Goal: Task Accomplishment & Management: Manage account settings

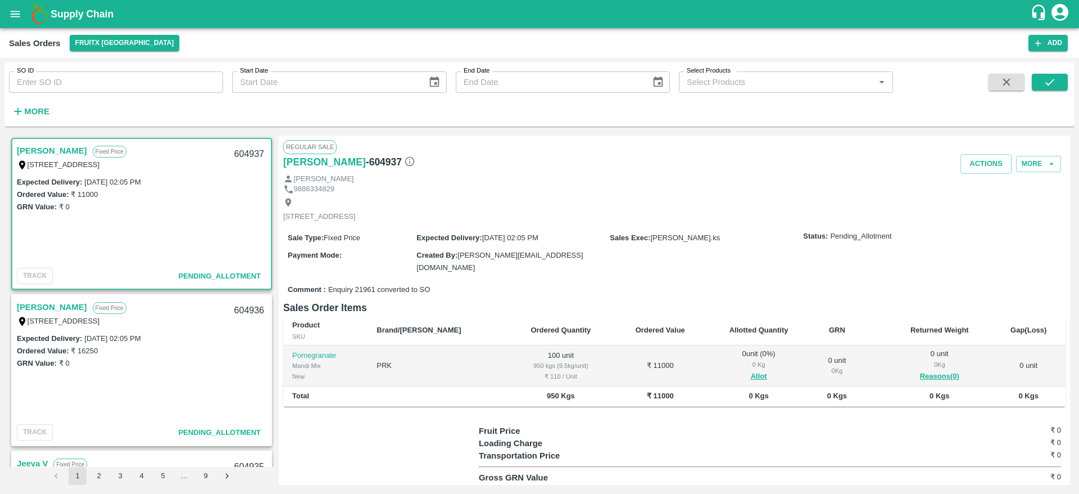
click at [24, 146] on link "[PERSON_NAME]" at bounding box center [52, 150] width 70 height 15
click at [751, 377] on button "Allot" at bounding box center [759, 376] width 16 height 13
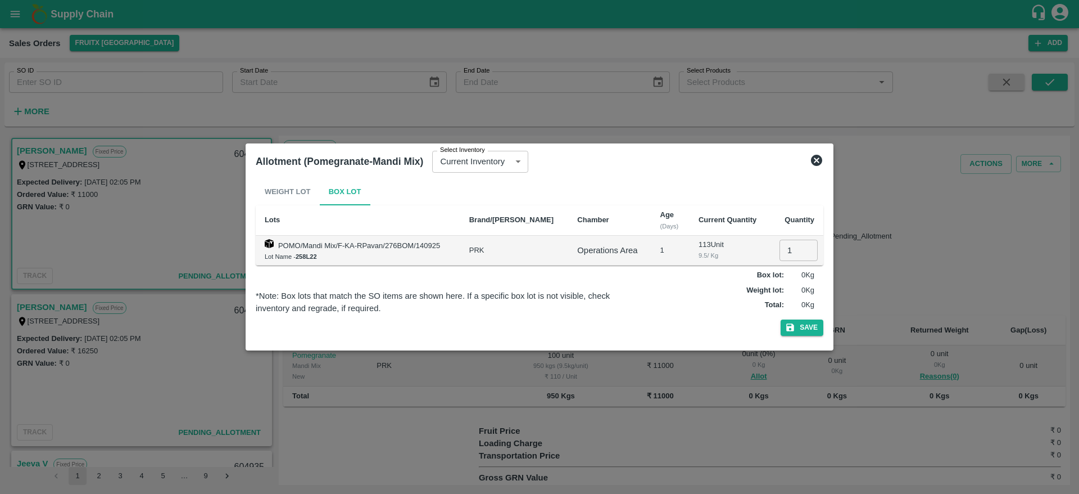
click at [788, 252] on input "1" at bounding box center [799, 249] width 38 height 21
type input "100"
click at [796, 326] on button "Save" at bounding box center [802, 327] width 43 height 16
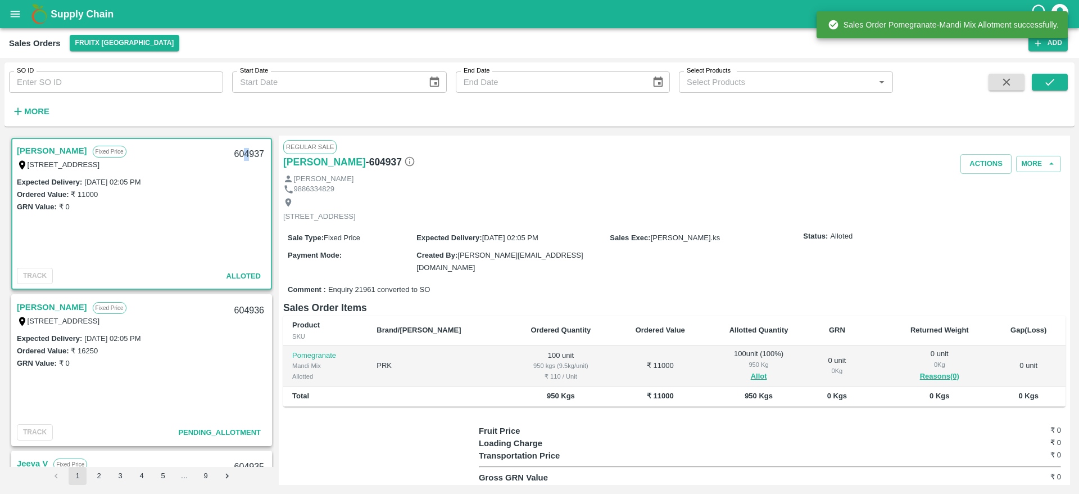
drag, startPoint x: 243, startPoint y: 143, endPoint x: 247, endPoint y: 153, distance: 10.7
click at [247, 153] on div "604937" at bounding box center [249, 154] width 43 height 26
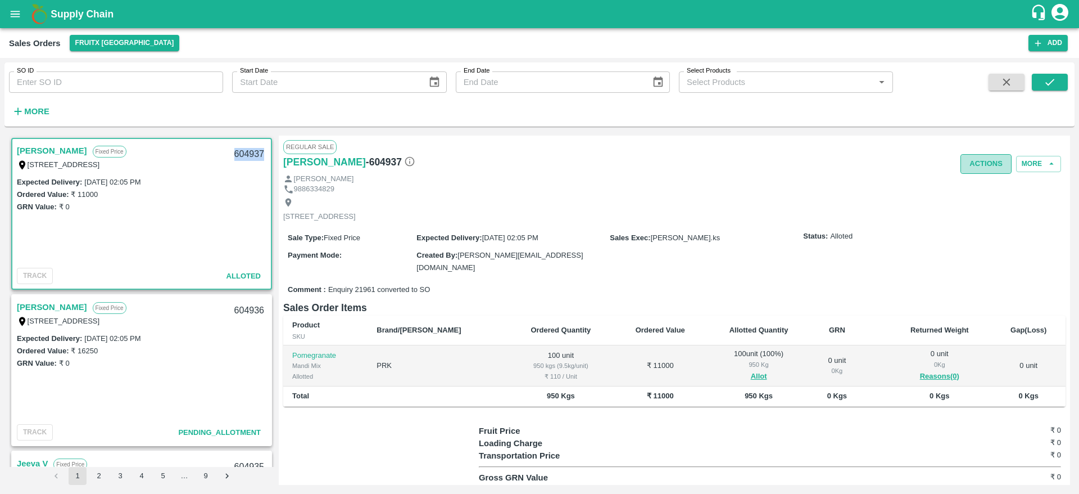
click at [976, 164] on button "Actions" at bounding box center [986, 164] width 51 height 20
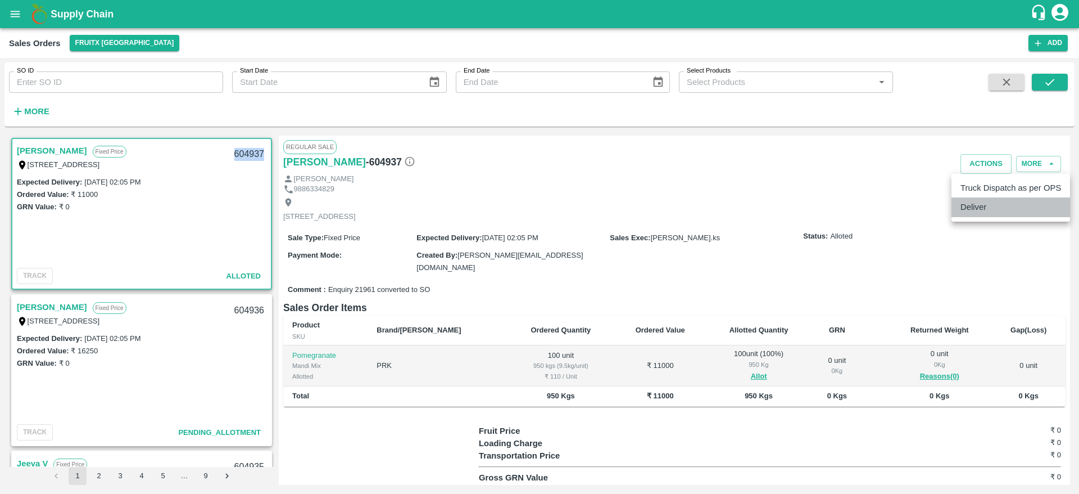
click at [974, 211] on li "Deliver" at bounding box center [1011, 206] width 119 height 19
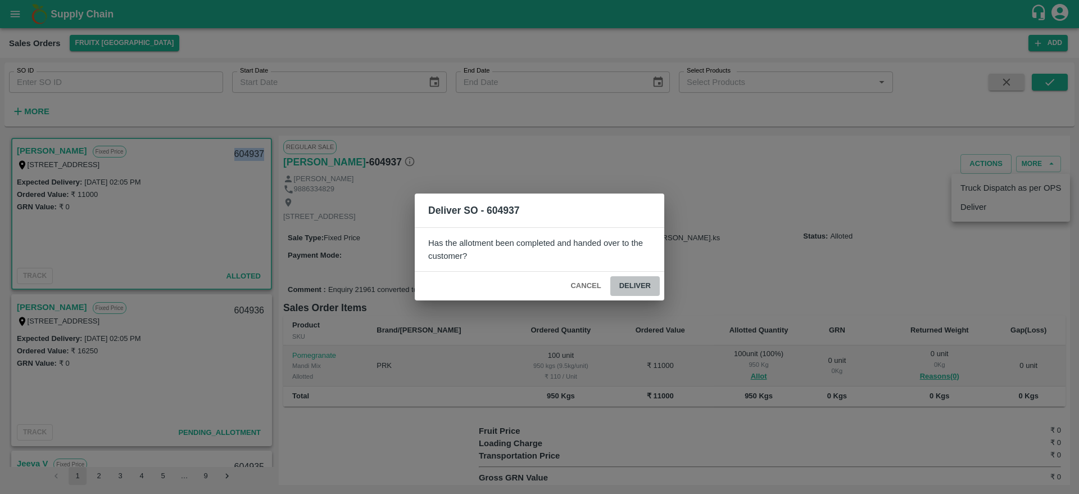
click at [639, 293] on button "Deliver" at bounding box center [634, 286] width 49 height 20
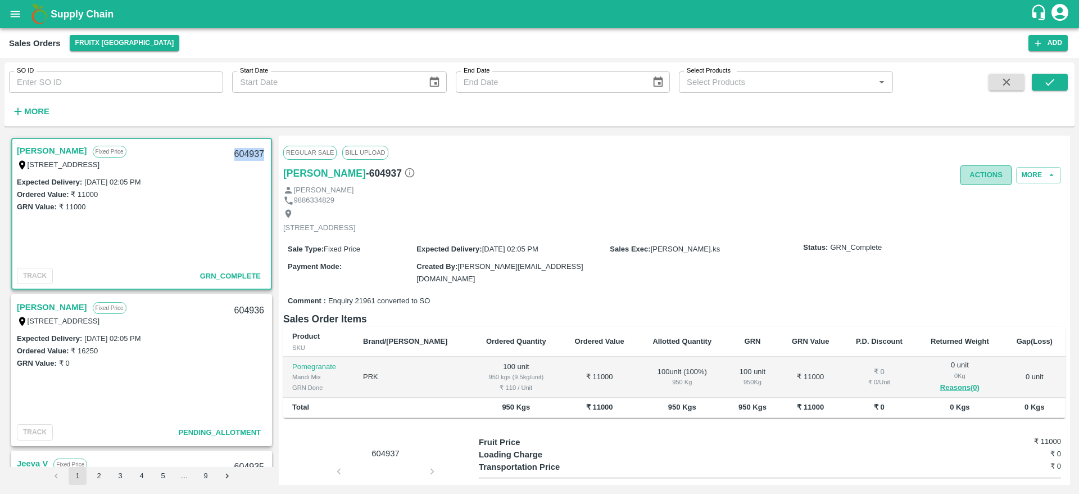
click at [976, 175] on button "Actions" at bounding box center [986, 175] width 51 height 20
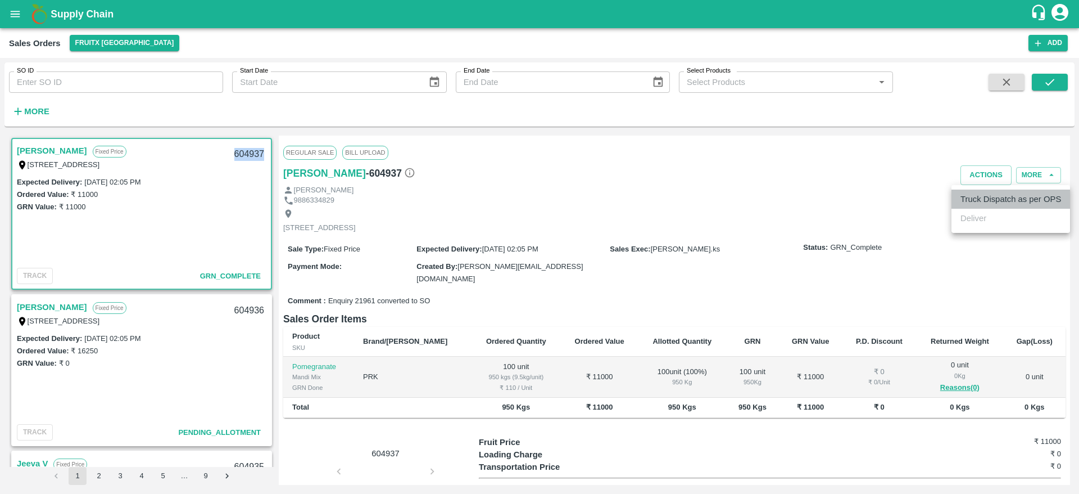
click at [984, 198] on li "Truck Dispatch as per OPS" at bounding box center [1011, 198] width 119 height 19
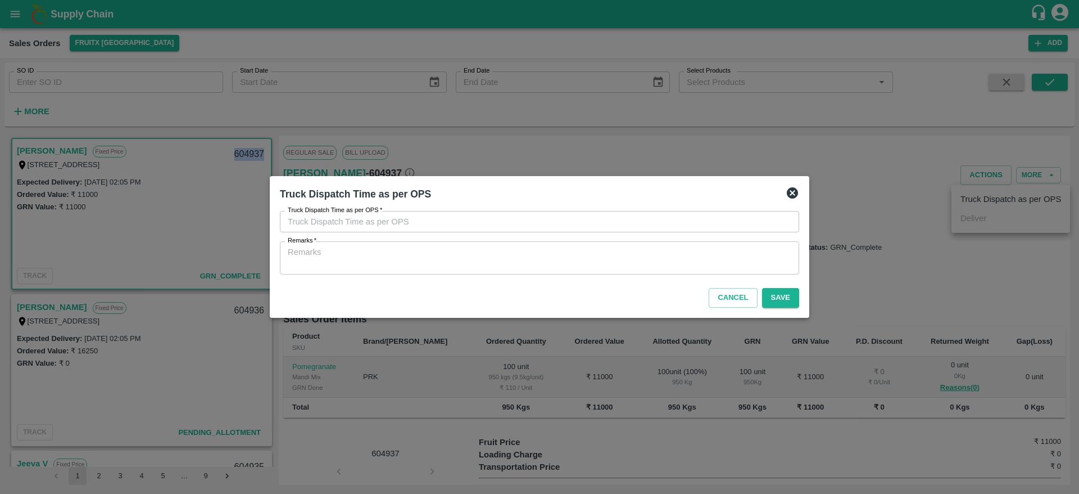
type input "15/09/2025 02:06 PM"
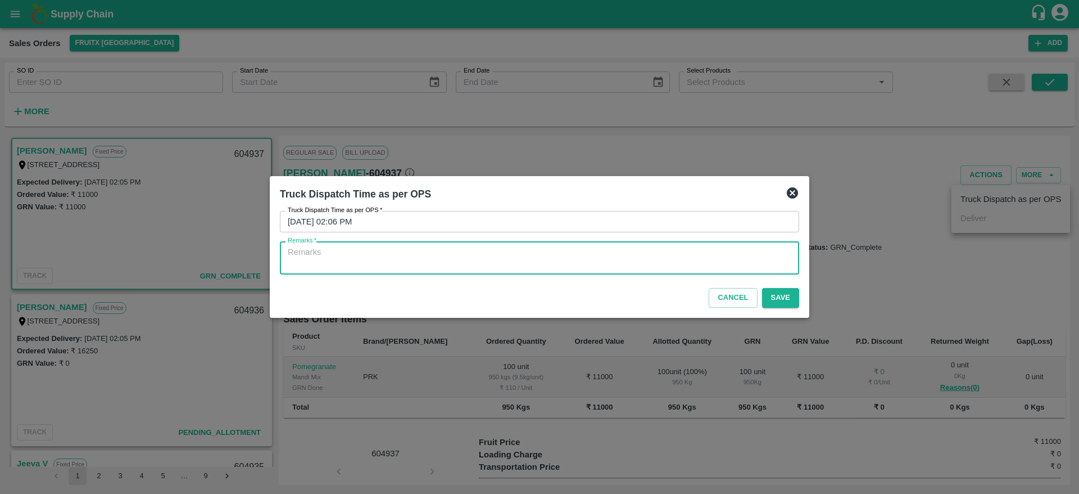
click at [517, 251] on textarea "Remarks   *" at bounding box center [540, 258] width 504 height 24
type textarea "OTD"
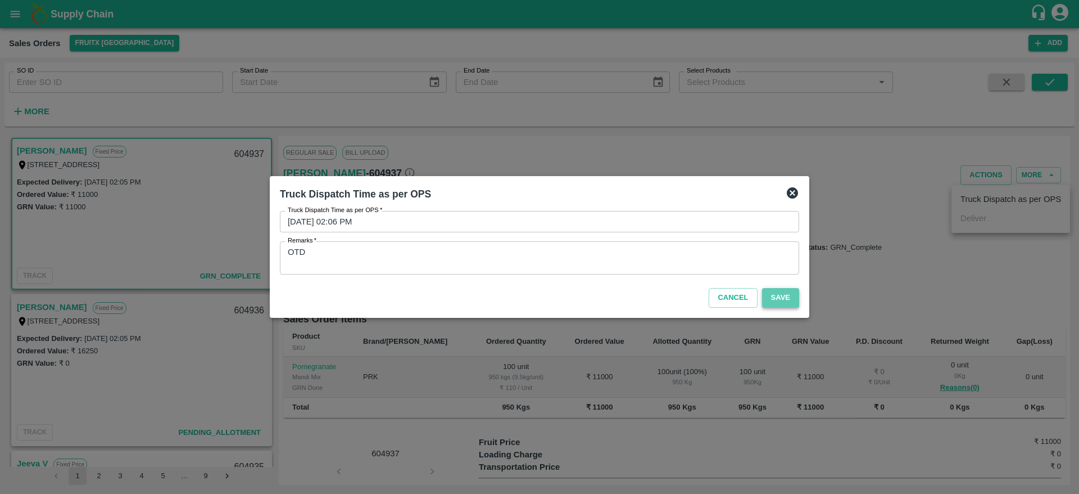
click at [779, 291] on button "Save" at bounding box center [780, 298] width 37 height 20
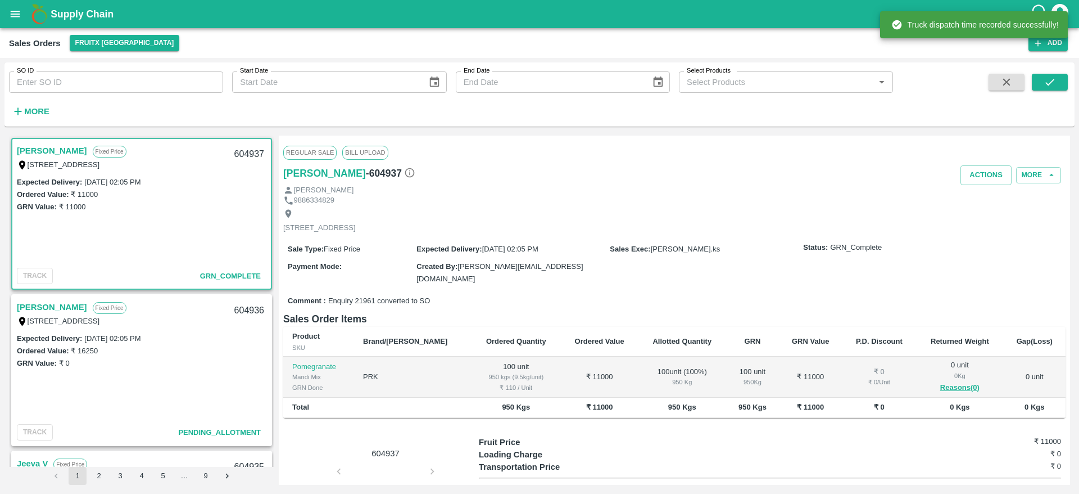
click at [37, 304] on link "[PERSON_NAME]" at bounding box center [52, 307] width 70 height 15
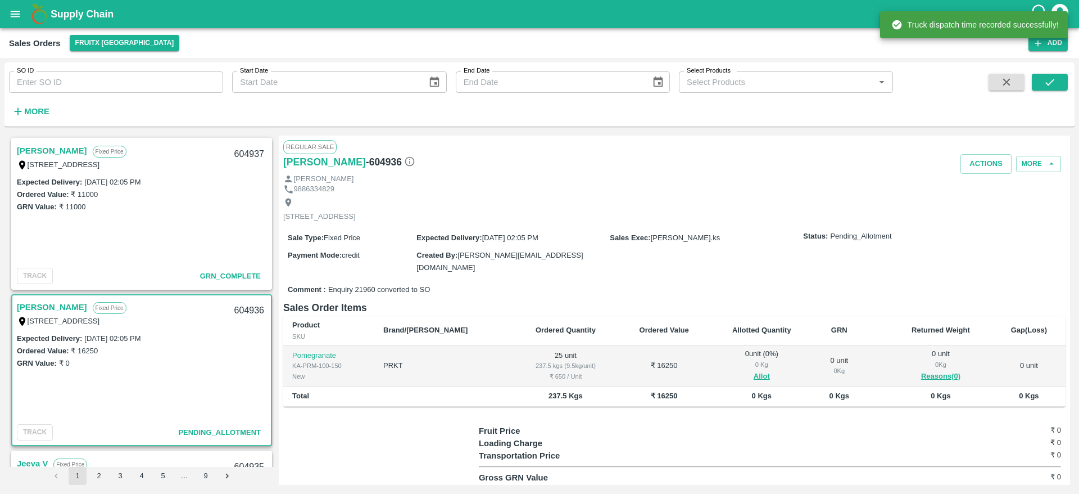
scroll to position [48, 0]
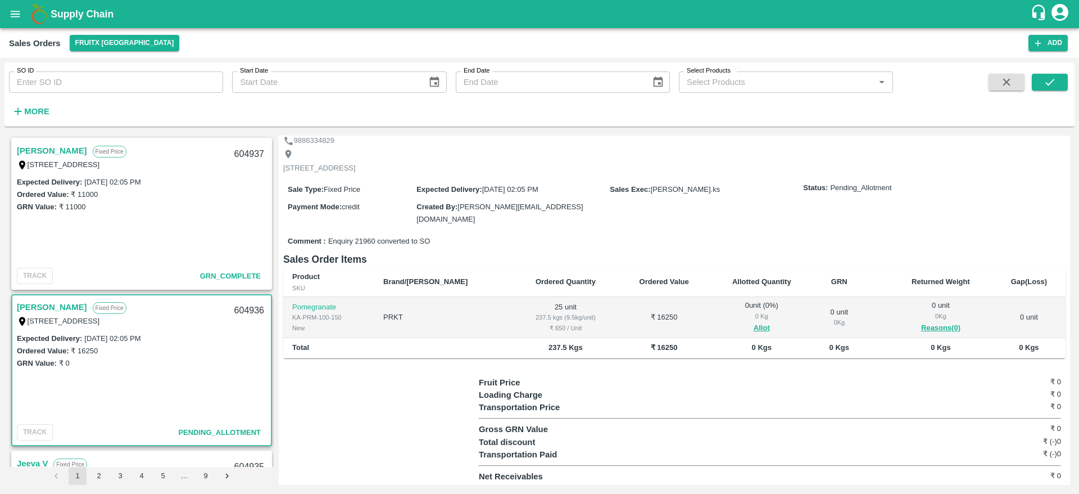
click at [247, 312] on div "604936" at bounding box center [249, 310] width 43 height 26
click at [754, 324] on button "Allot" at bounding box center [762, 328] width 16 height 13
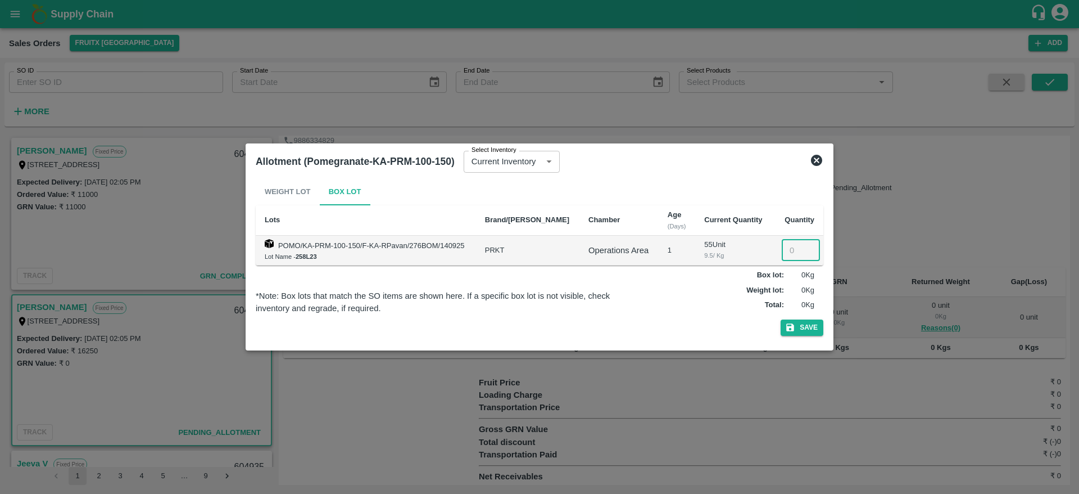
click at [786, 247] on input "number" at bounding box center [801, 249] width 38 height 21
type input "25"
click at [809, 332] on button "Save" at bounding box center [802, 327] width 43 height 16
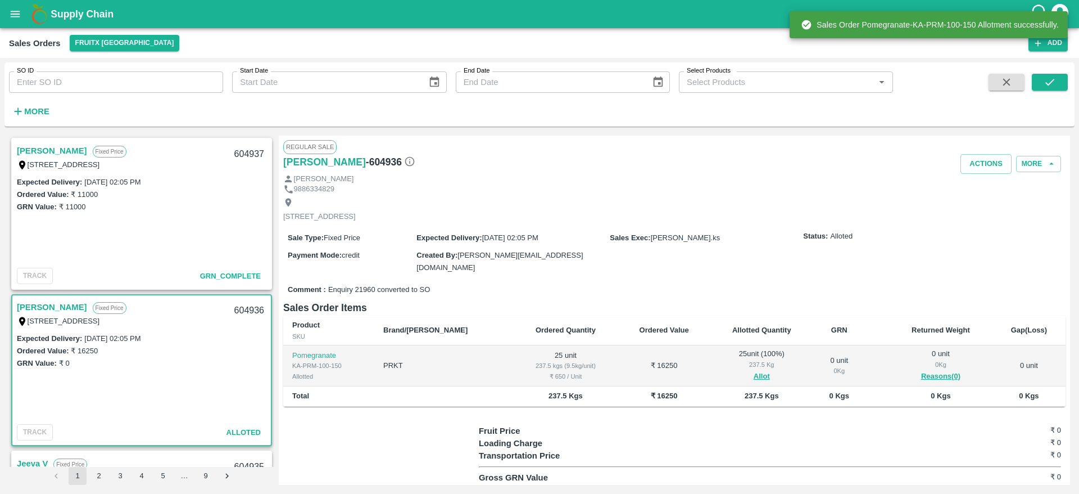
click at [247, 310] on div "604936" at bounding box center [249, 310] width 43 height 26
copy div "604936"
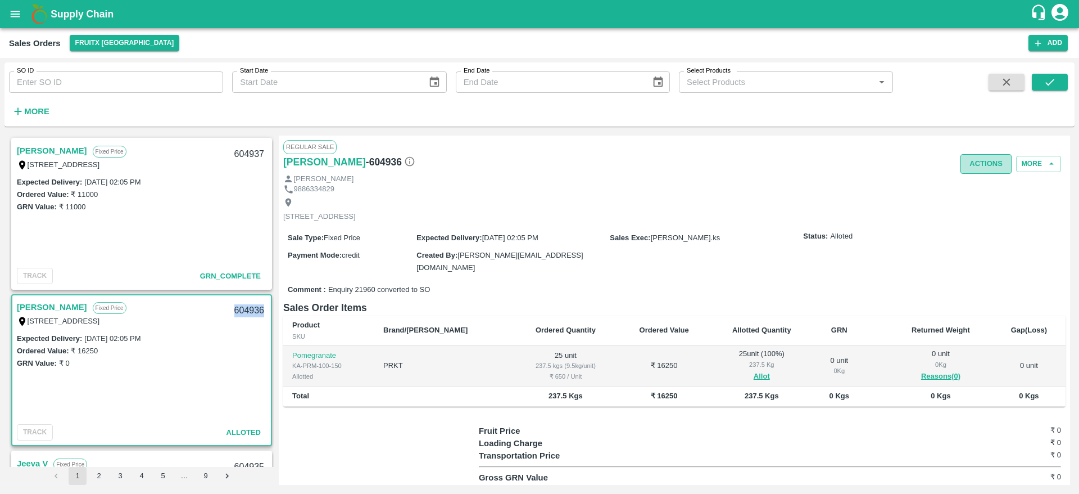
click at [975, 166] on button "Actions" at bounding box center [986, 164] width 51 height 20
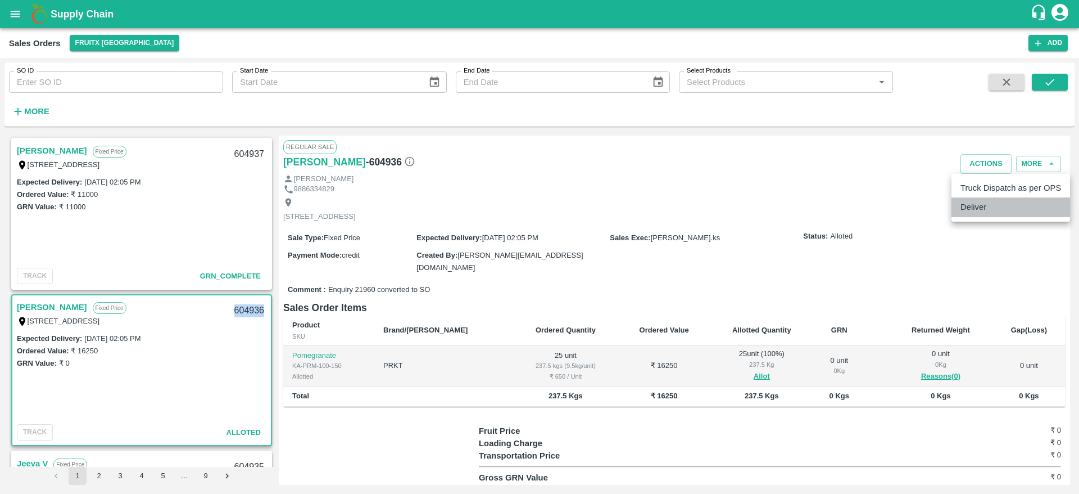
click at [976, 209] on li "Deliver" at bounding box center [1011, 206] width 119 height 19
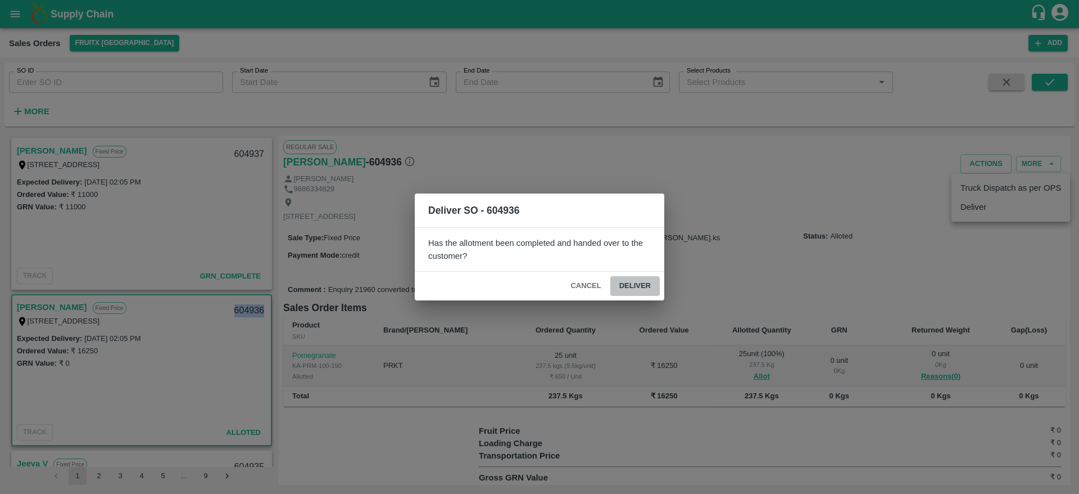
click at [639, 285] on button "Deliver" at bounding box center [634, 286] width 49 height 20
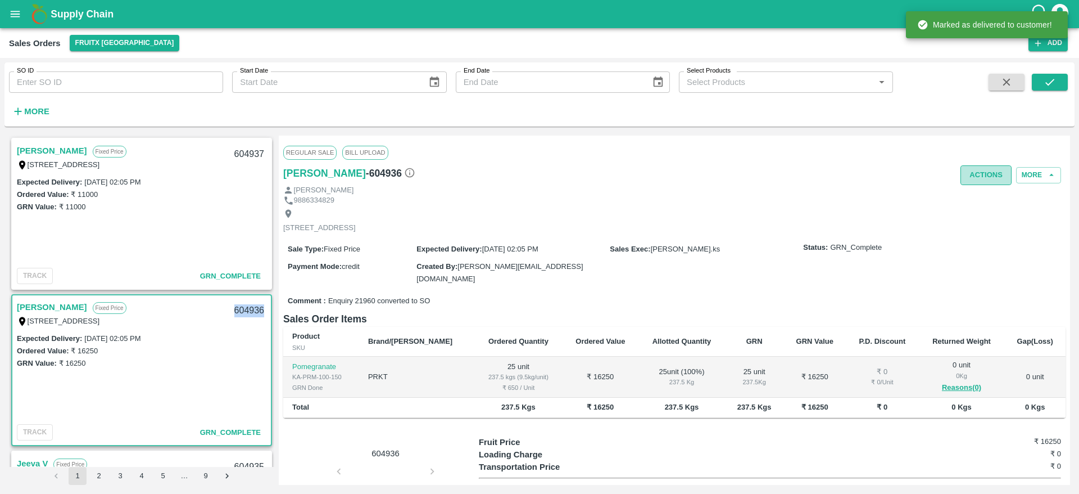
click at [988, 175] on button "Actions" at bounding box center [986, 175] width 51 height 20
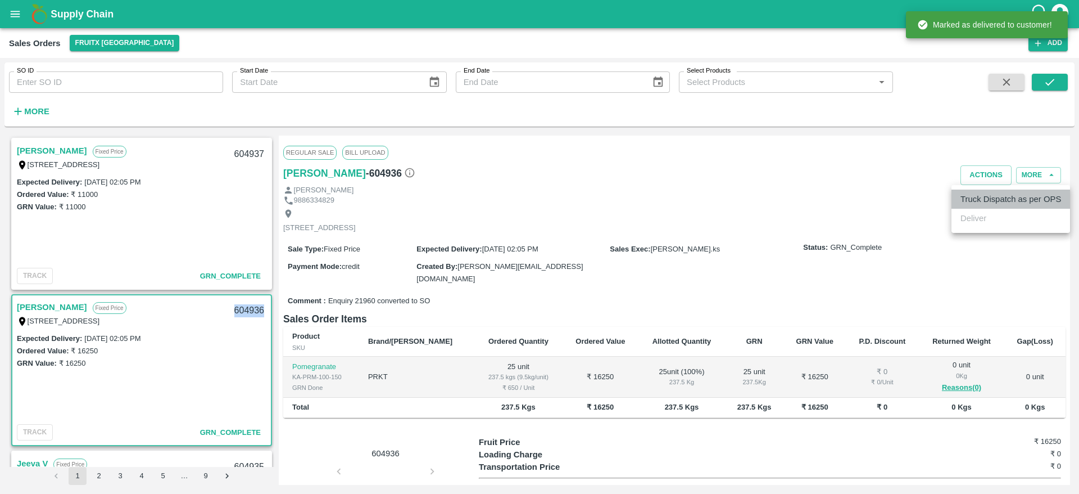
click at [983, 202] on li "Truck Dispatch as per OPS" at bounding box center [1011, 198] width 119 height 19
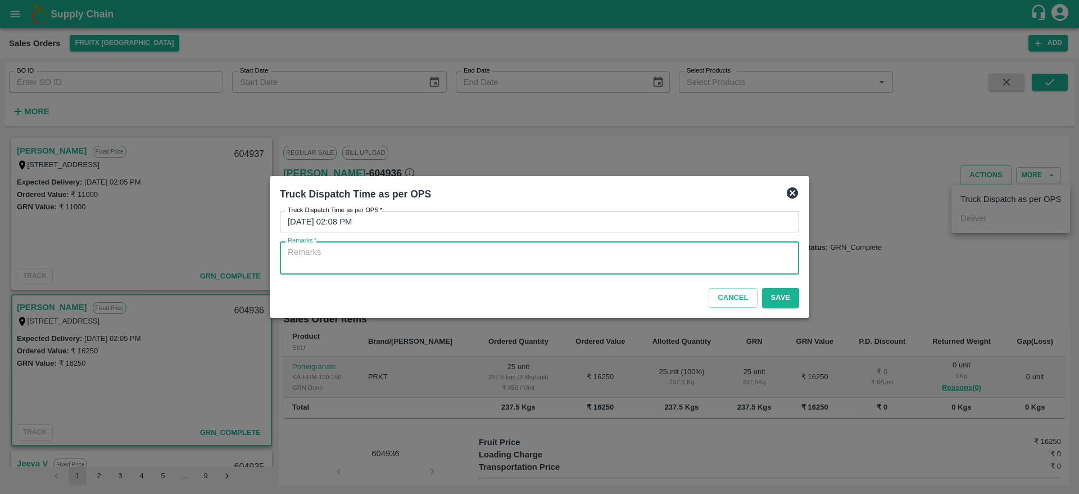
click at [605, 267] on textarea "Remarks   *" at bounding box center [540, 258] width 504 height 24
type textarea "OTD"
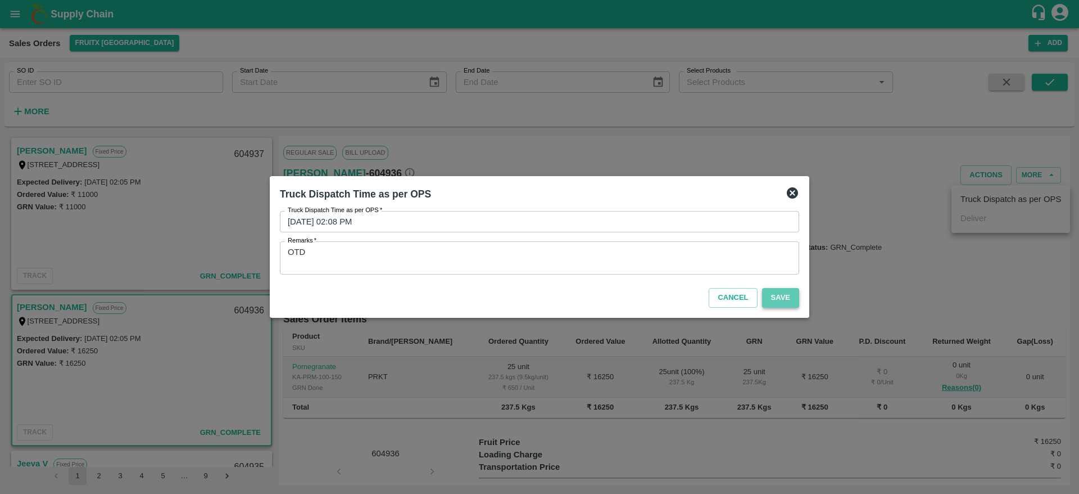
click at [779, 304] on button "Save" at bounding box center [780, 298] width 37 height 20
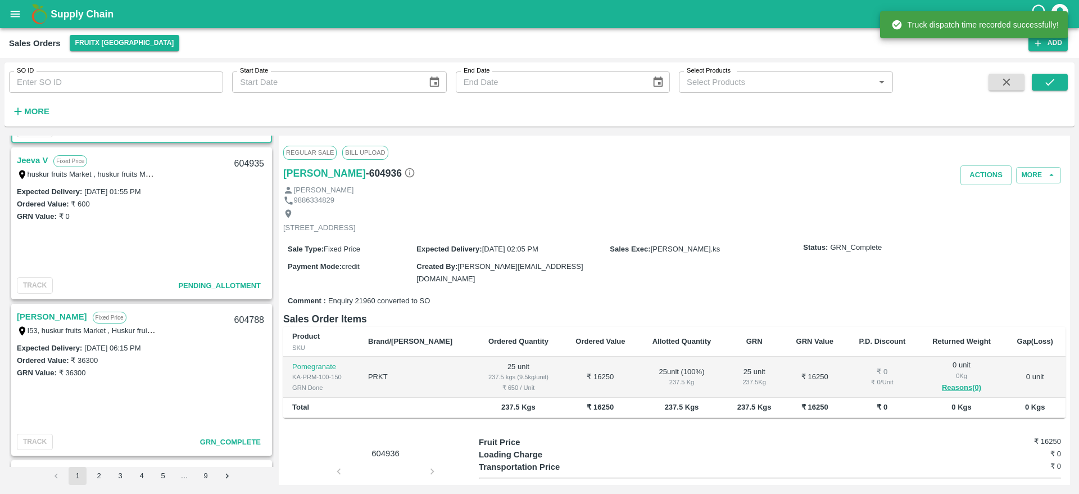
scroll to position [305, 0]
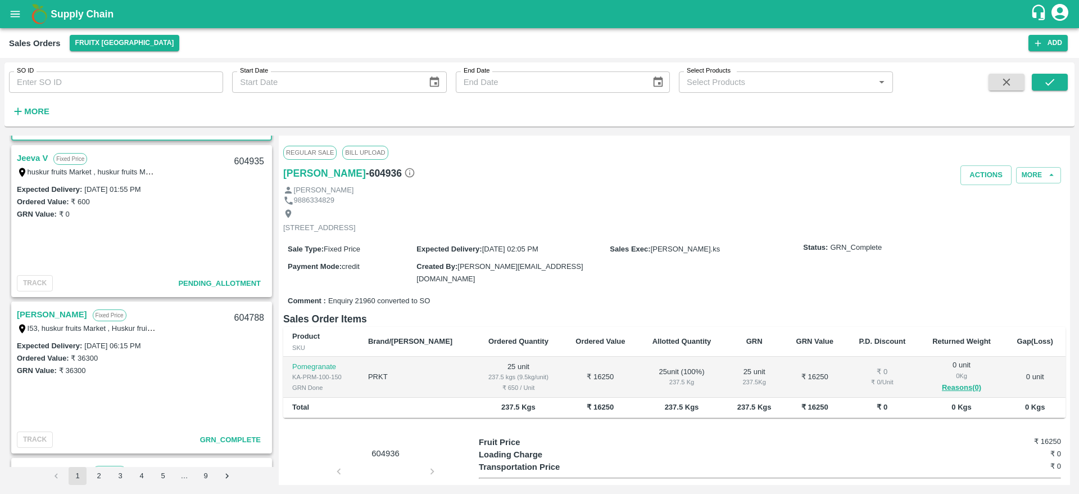
click at [24, 160] on link "Jeeva V" at bounding box center [32, 158] width 31 height 15
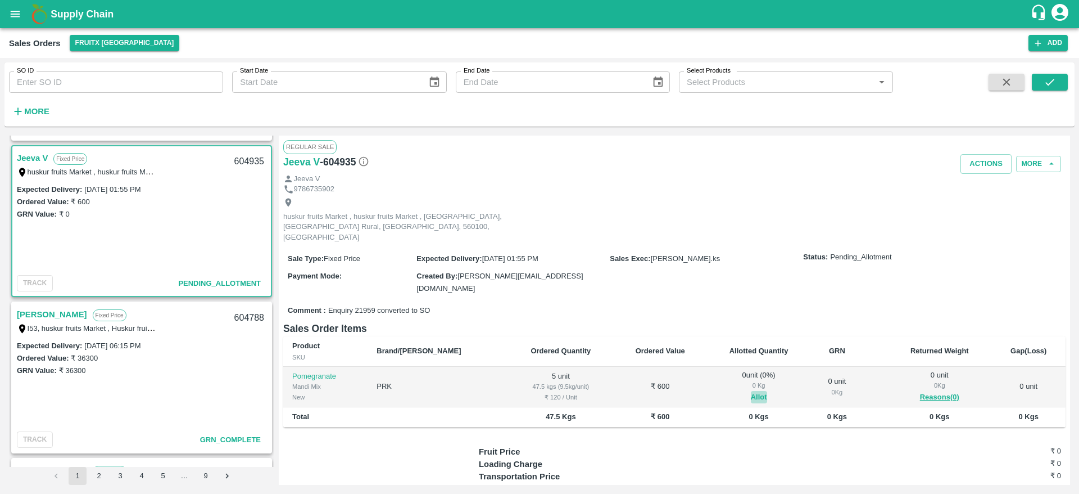
click at [751, 391] on button "Allot" at bounding box center [759, 397] width 16 height 13
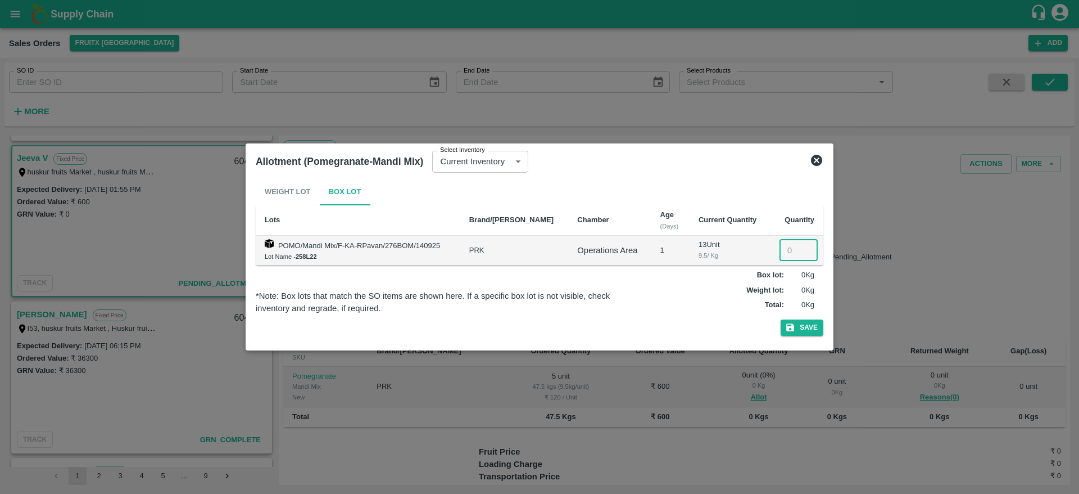
click at [790, 250] on input "number" at bounding box center [799, 249] width 38 height 21
type input "5"
click at [809, 330] on button "Save" at bounding box center [802, 327] width 43 height 16
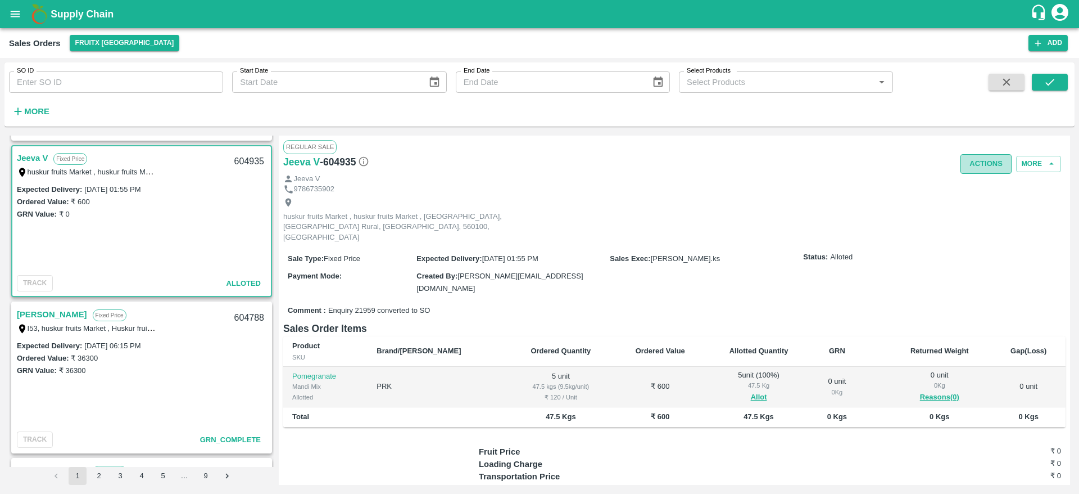
click at [974, 164] on button "Actions" at bounding box center [986, 164] width 51 height 20
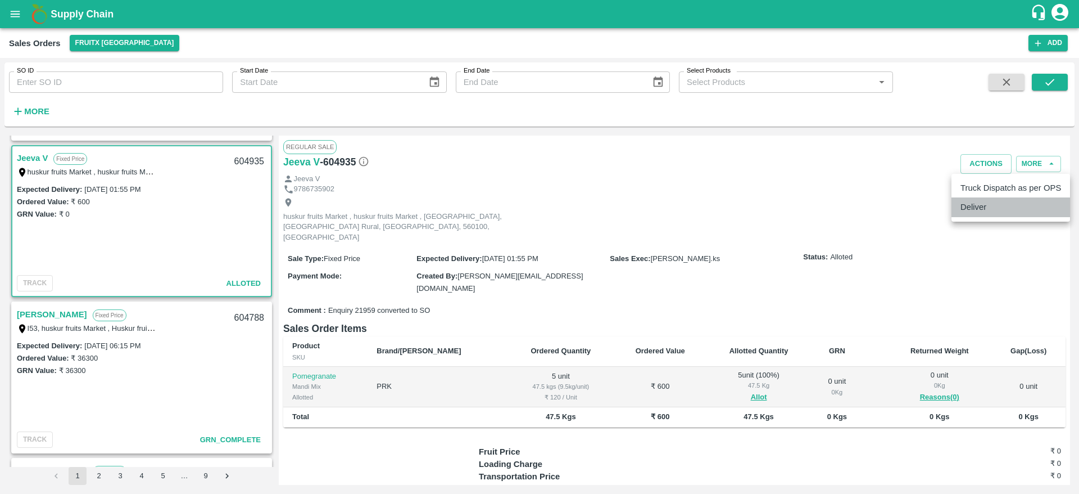
click at [968, 207] on li "Deliver" at bounding box center [1011, 206] width 119 height 19
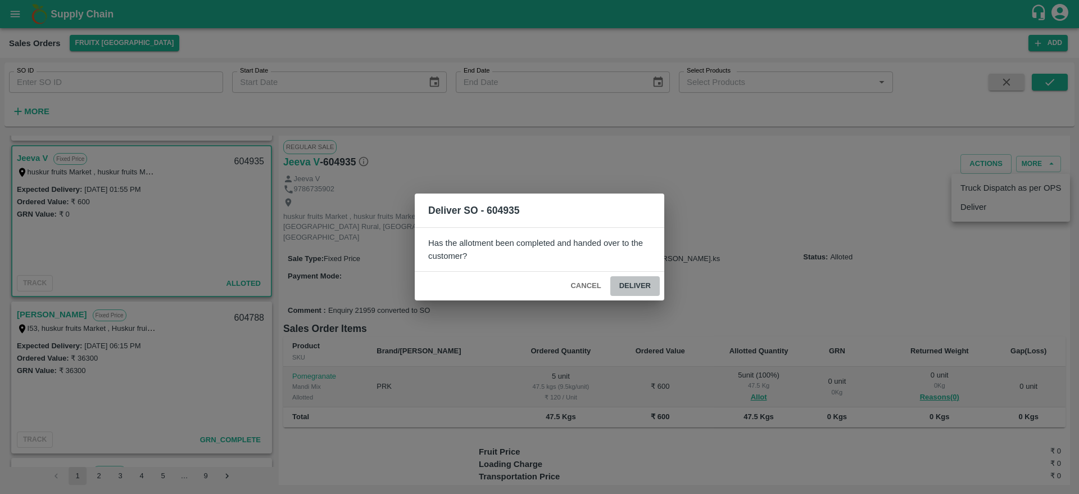
click at [645, 287] on button "Deliver" at bounding box center [634, 286] width 49 height 20
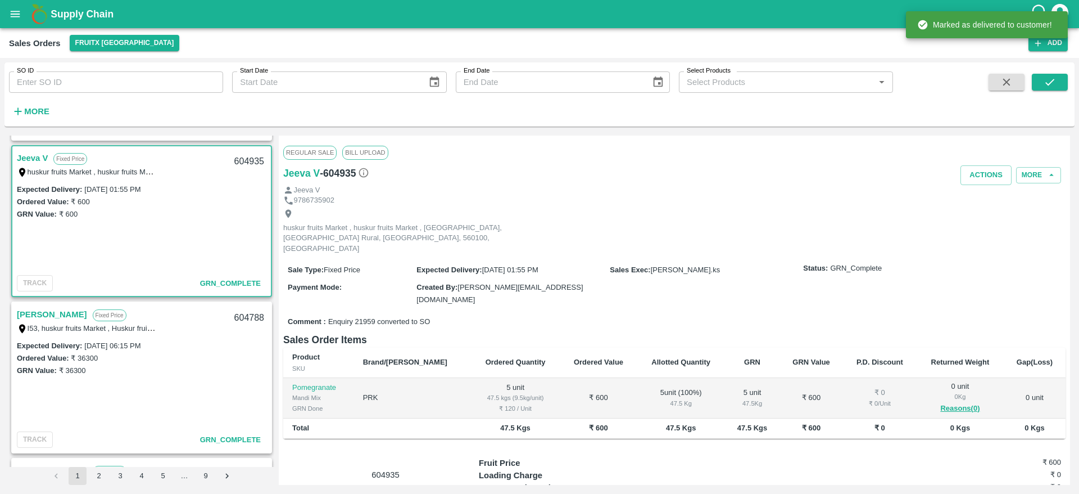
click at [232, 158] on div "604935" at bounding box center [249, 161] width 43 height 26
copy div "604935"
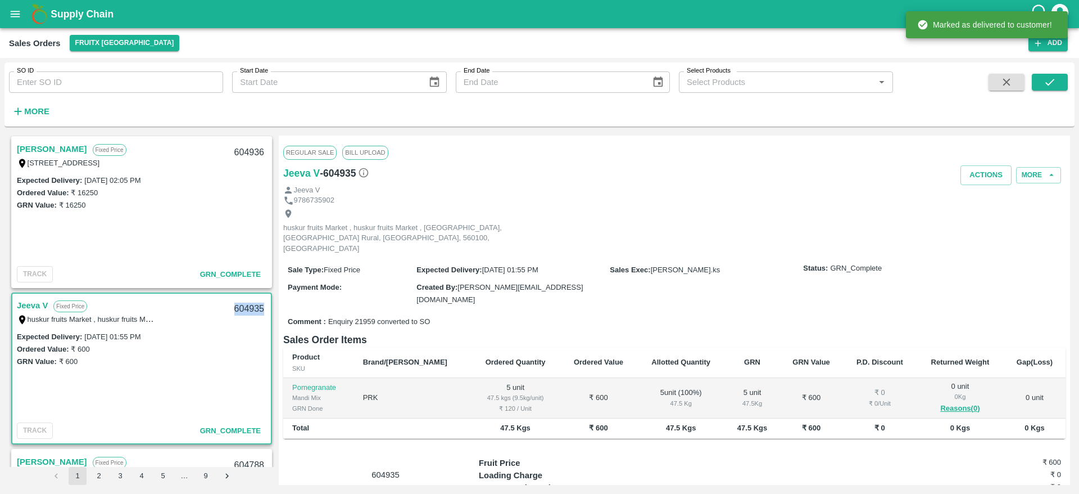
scroll to position [223, 0]
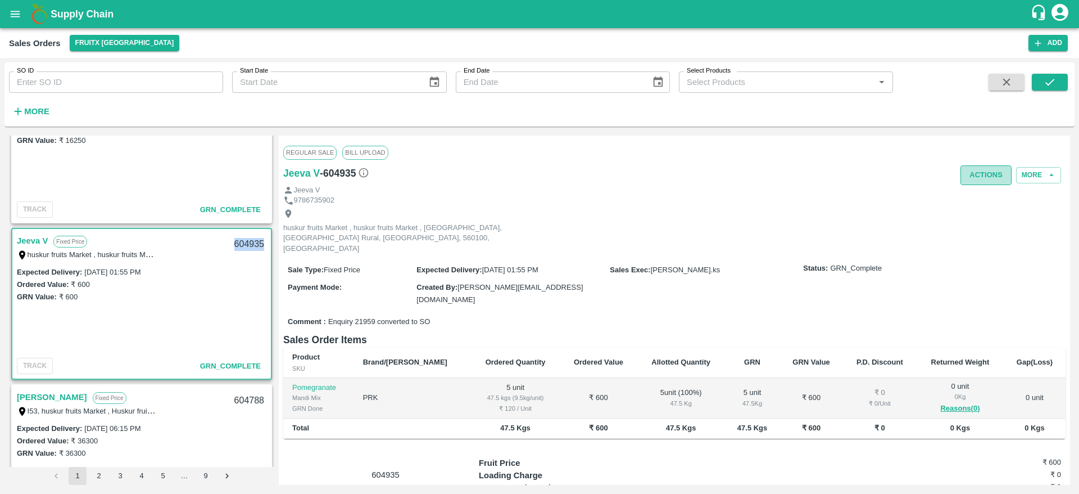
click at [977, 176] on button "Actions" at bounding box center [986, 175] width 51 height 20
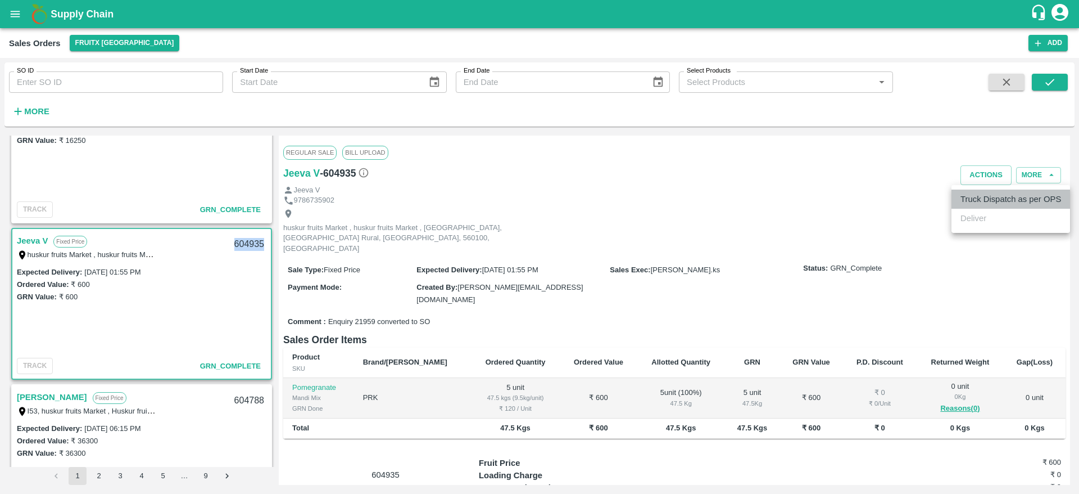
click at [976, 193] on li "Truck Dispatch as per OPS" at bounding box center [1011, 198] width 119 height 19
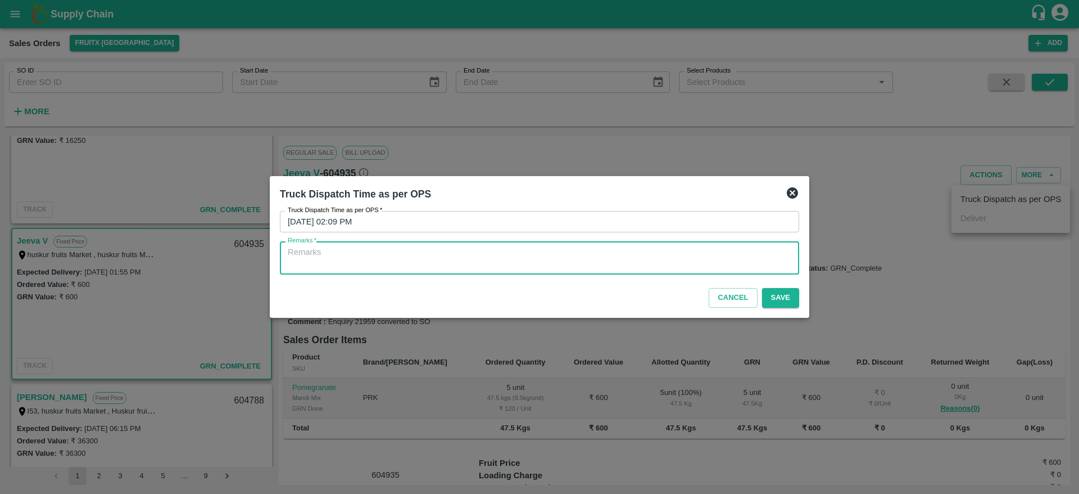
click at [490, 261] on textarea "Remarks   *" at bounding box center [540, 258] width 504 height 24
type textarea "OTD"
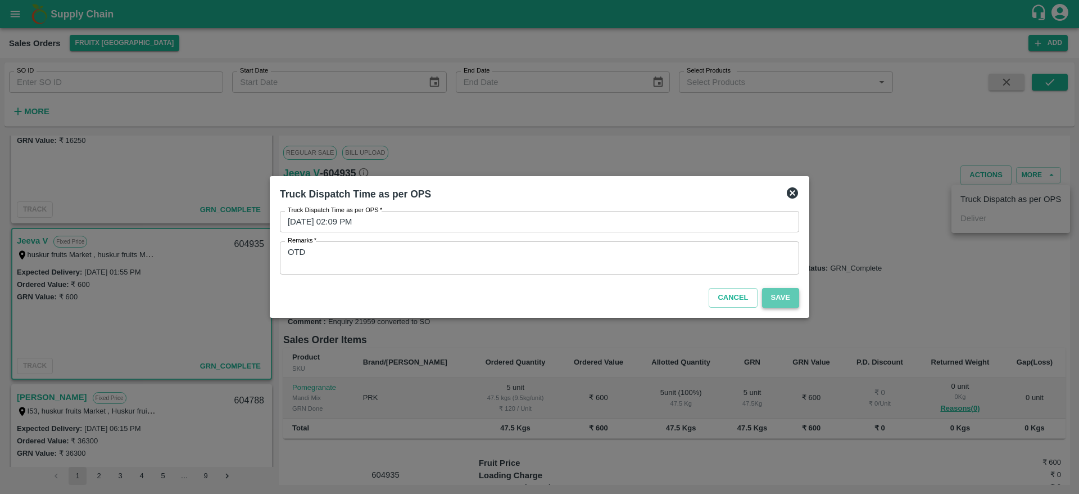
click at [776, 305] on button "Save" at bounding box center [780, 298] width 37 height 20
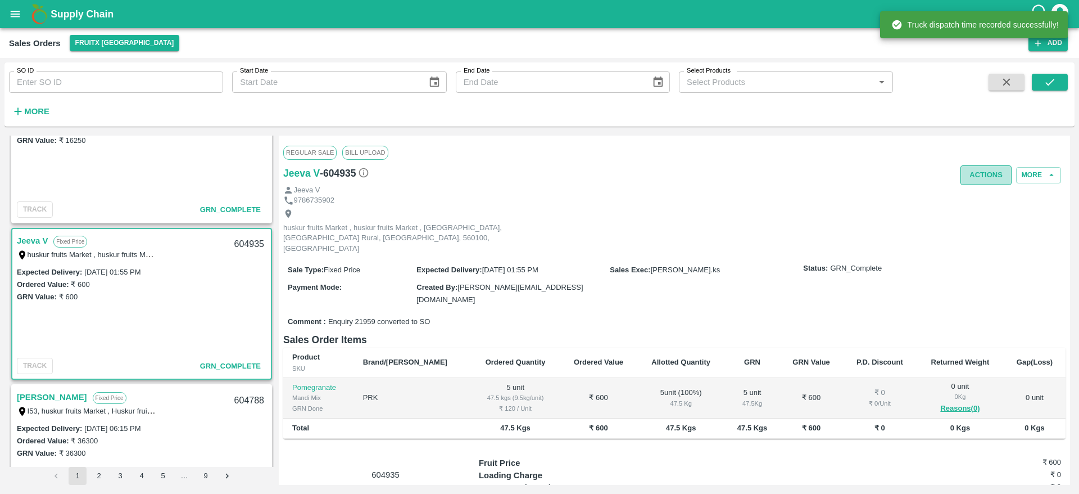
click at [977, 175] on button "Actions" at bounding box center [986, 175] width 51 height 20
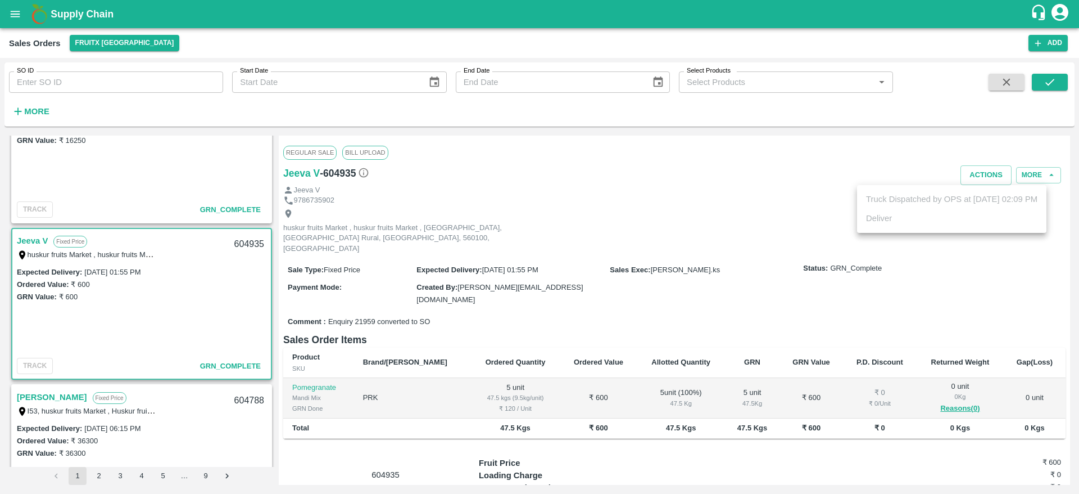
click at [632, 195] on div at bounding box center [539, 247] width 1079 height 494
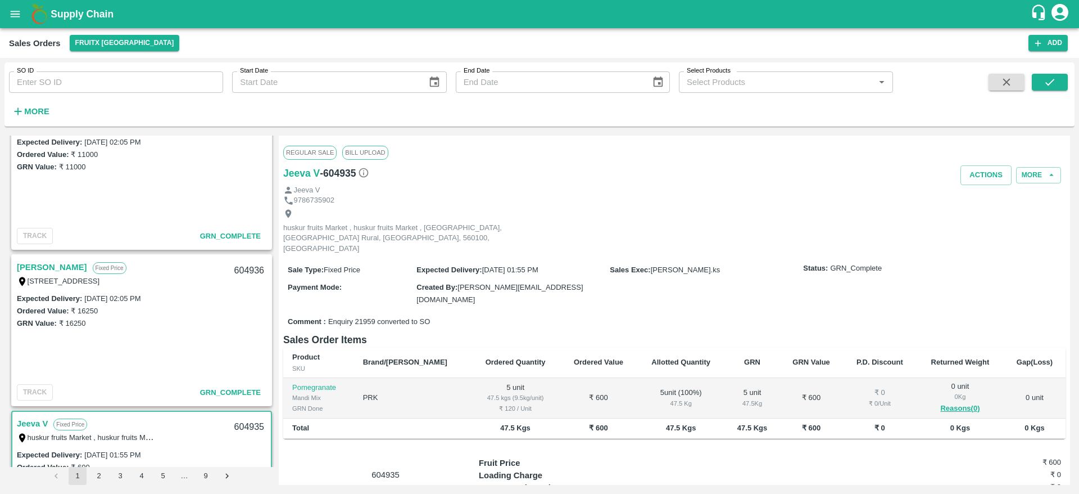
scroll to position [0, 0]
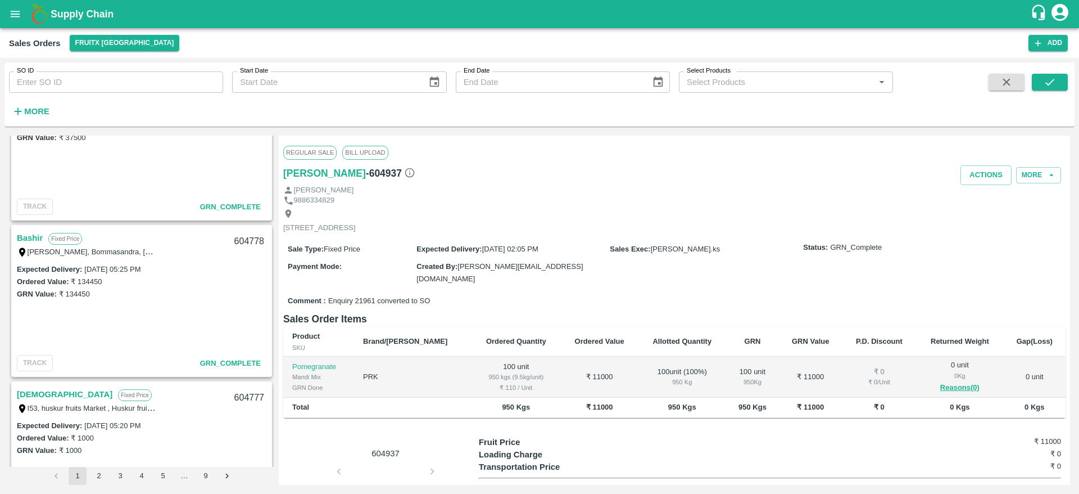
scroll to position [1477, 0]
